Goal: Navigation & Orientation: Find specific page/section

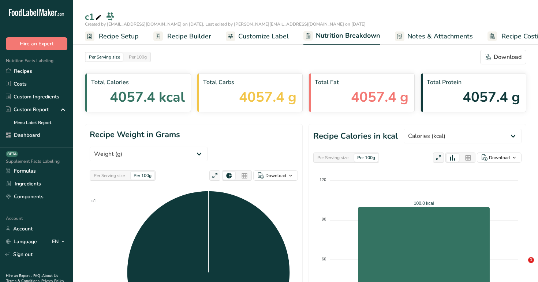
select select "Calories"
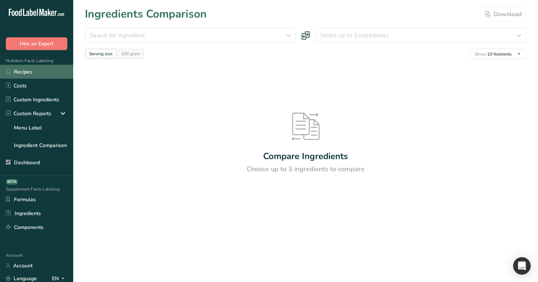
click at [15, 74] on link "Recipes" at bounding box center [36, 72] width 73 height 14
